Goal: Find specific page/section: Find specific page/section

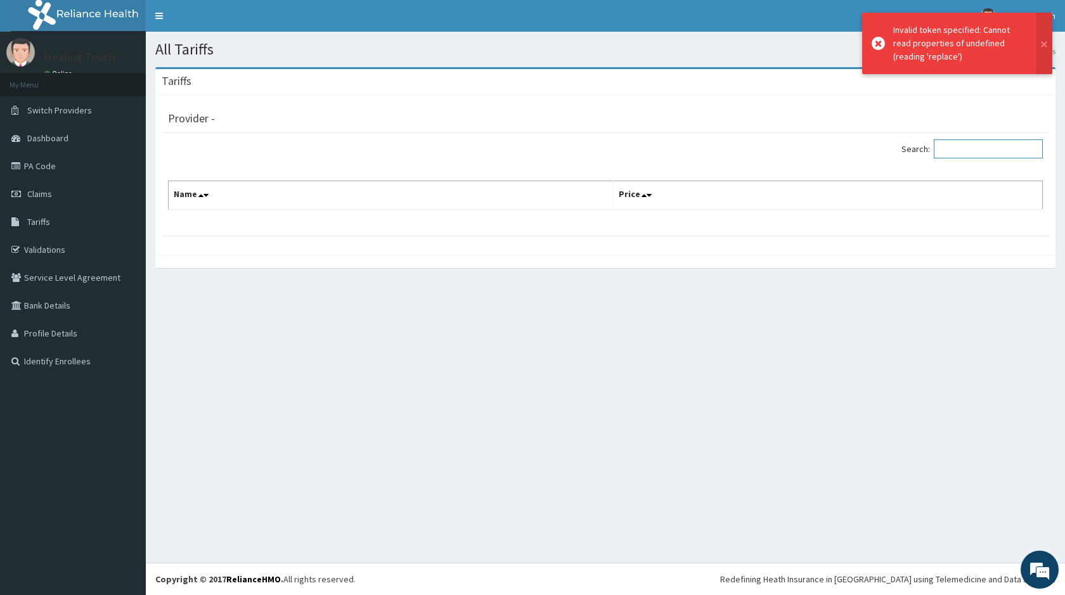
click at [951, 148] on input "Search:" at bounding box center [988, 148] width 109 height 19
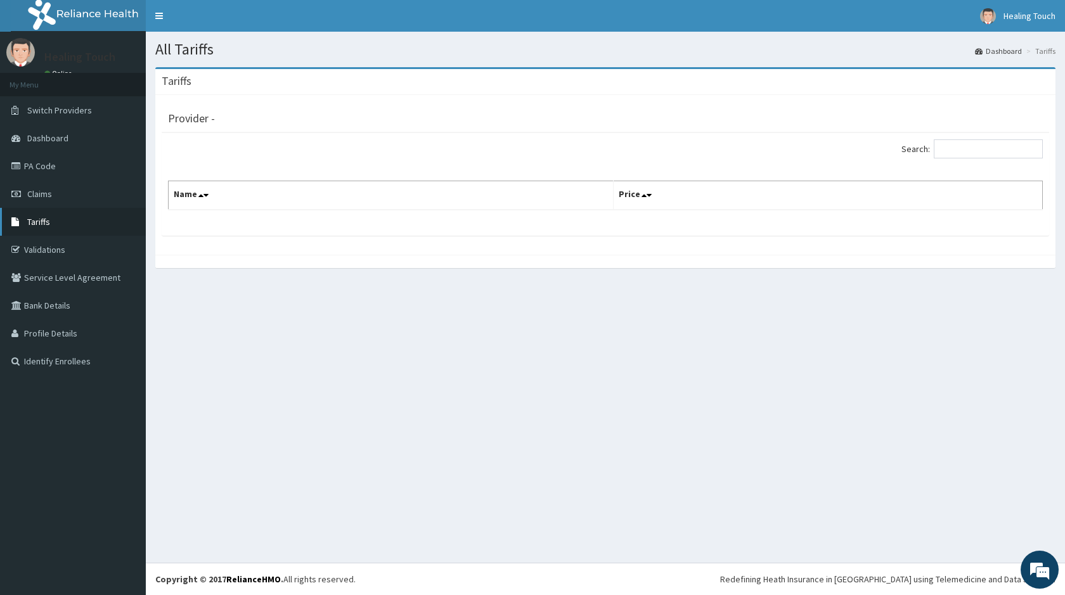
click at [52, 219] on link "Tariffs" at bounding box center [73, 222] width 146 height 28
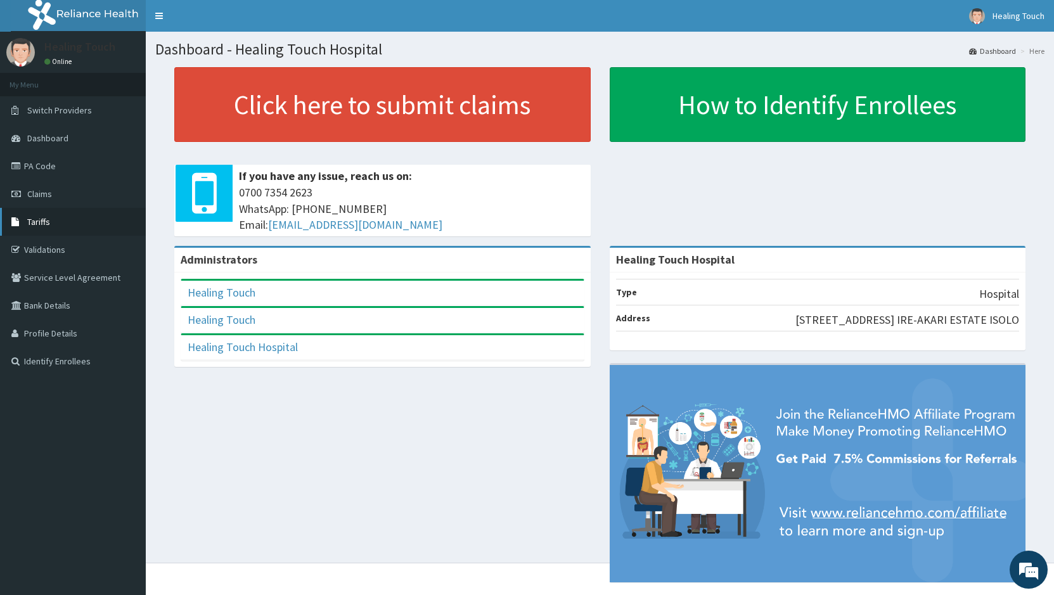
click at [32, 225] on span "Tariffs" at bounding box center [38, 221] width 23 height 11
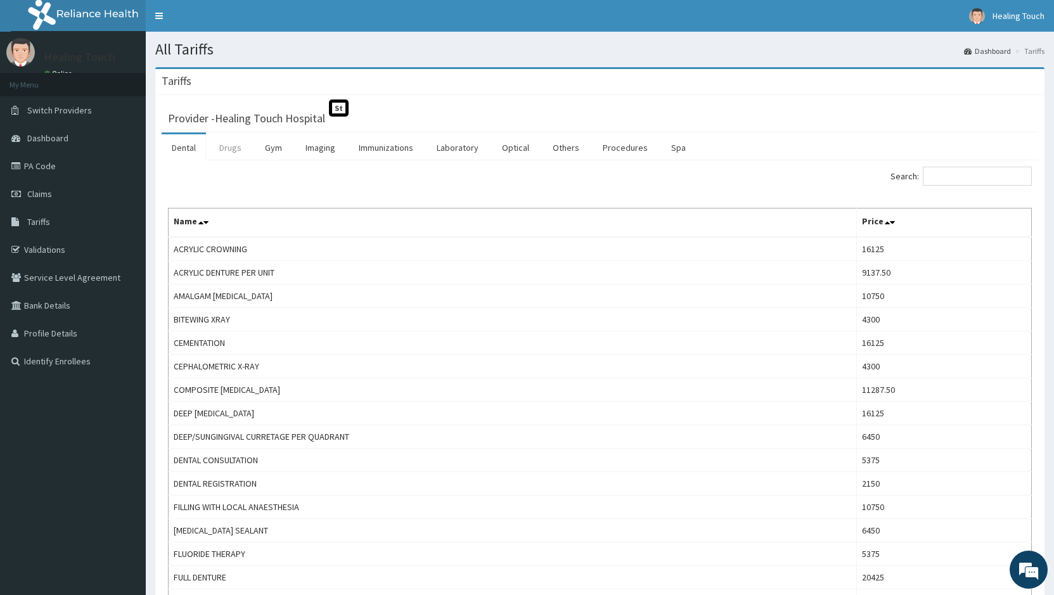
click at [233, 141] on link "Drugs" at bounding box center [230, 147] width 42 height 27
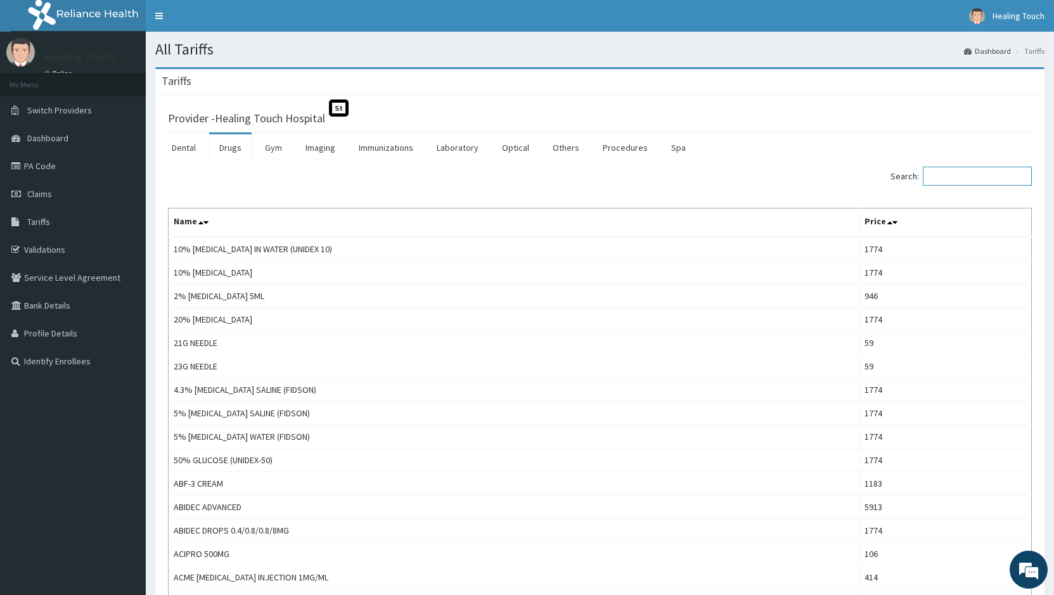
click at [961, 174] on input "Search:" at bounding box center [977, 176] width 109 height 19
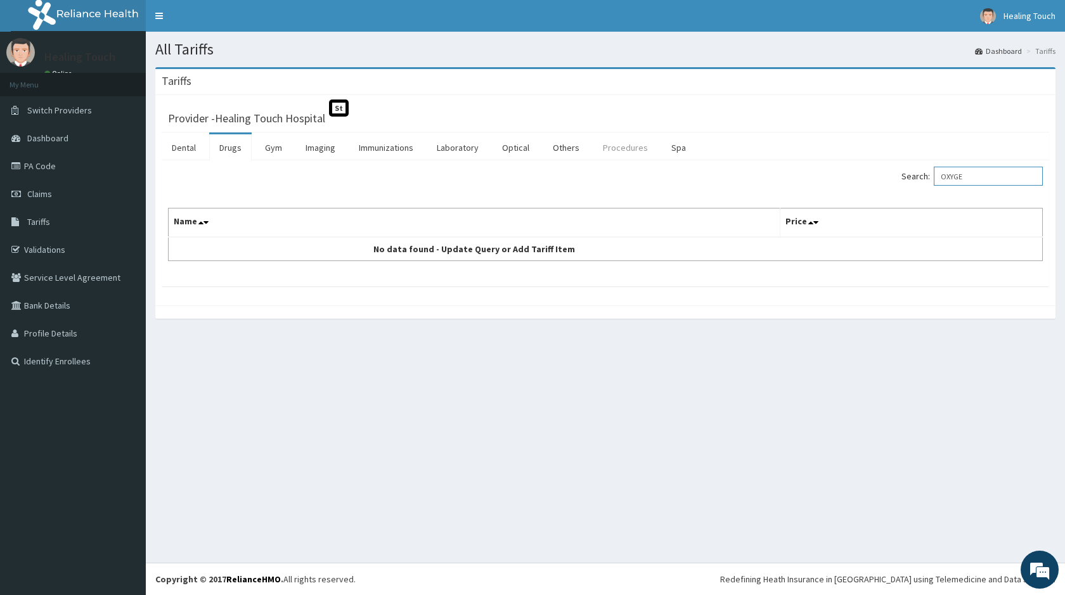
type input "OXYGE"
click at [611, 146] on link "Procedures" at bounding box center [625, 147] width 65 height 27
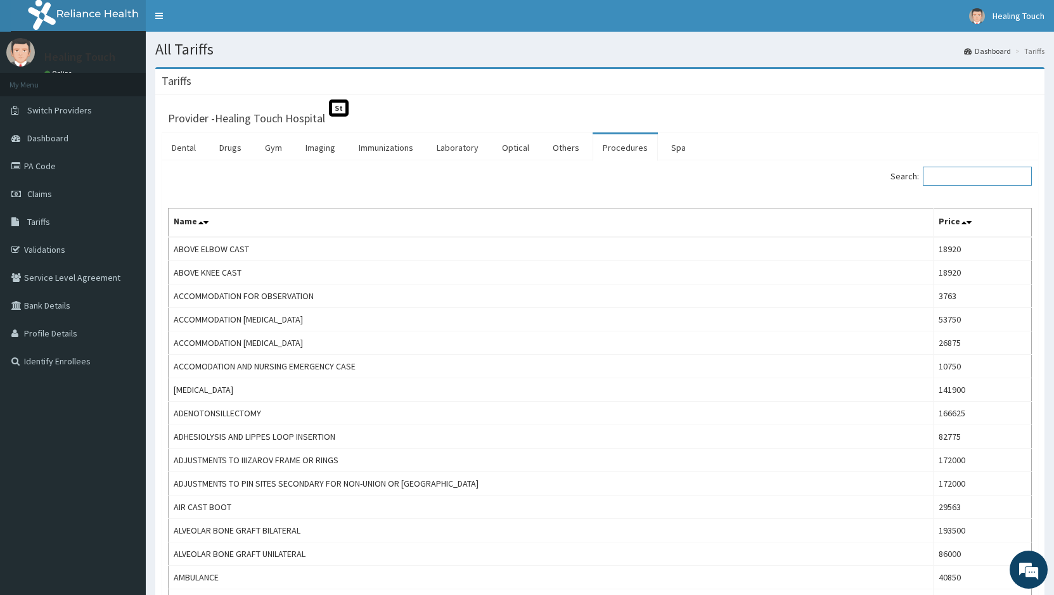
click at [941, 177] on input "Search:" at bounding box center [977, 176] width 109 height 19
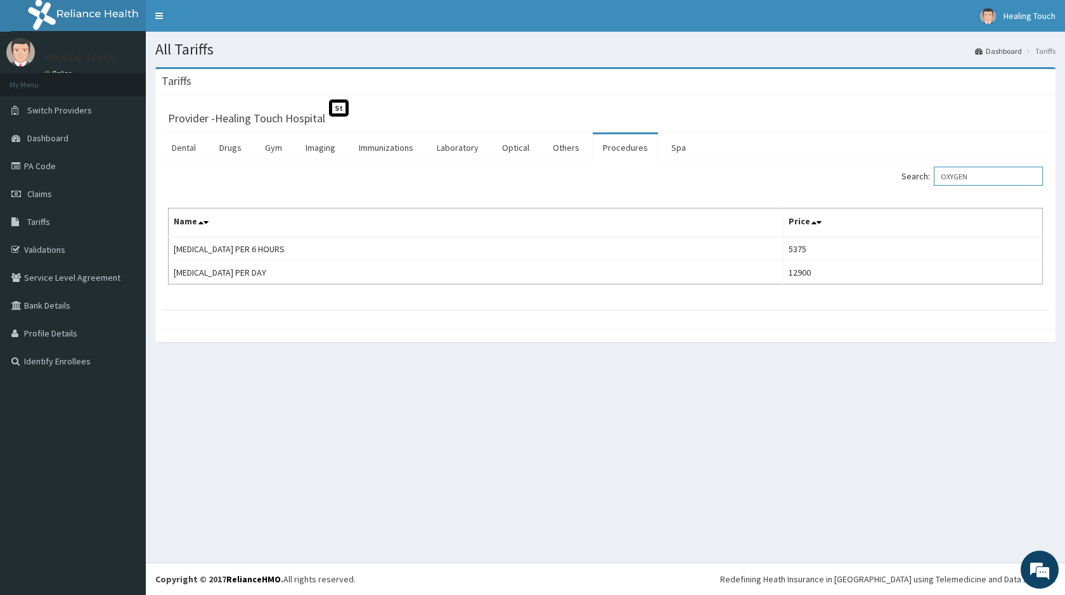
type input "OXYGEN"
